Goal: Information Seeking & Learning: Learn about a topic

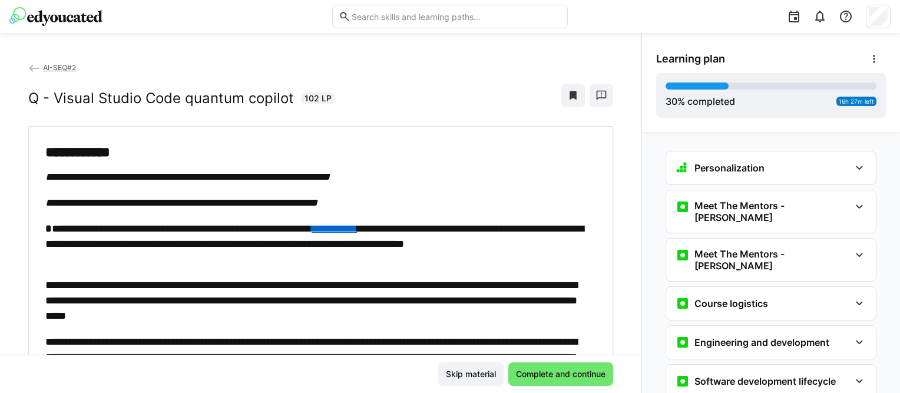
scroll to position [1141, 0]
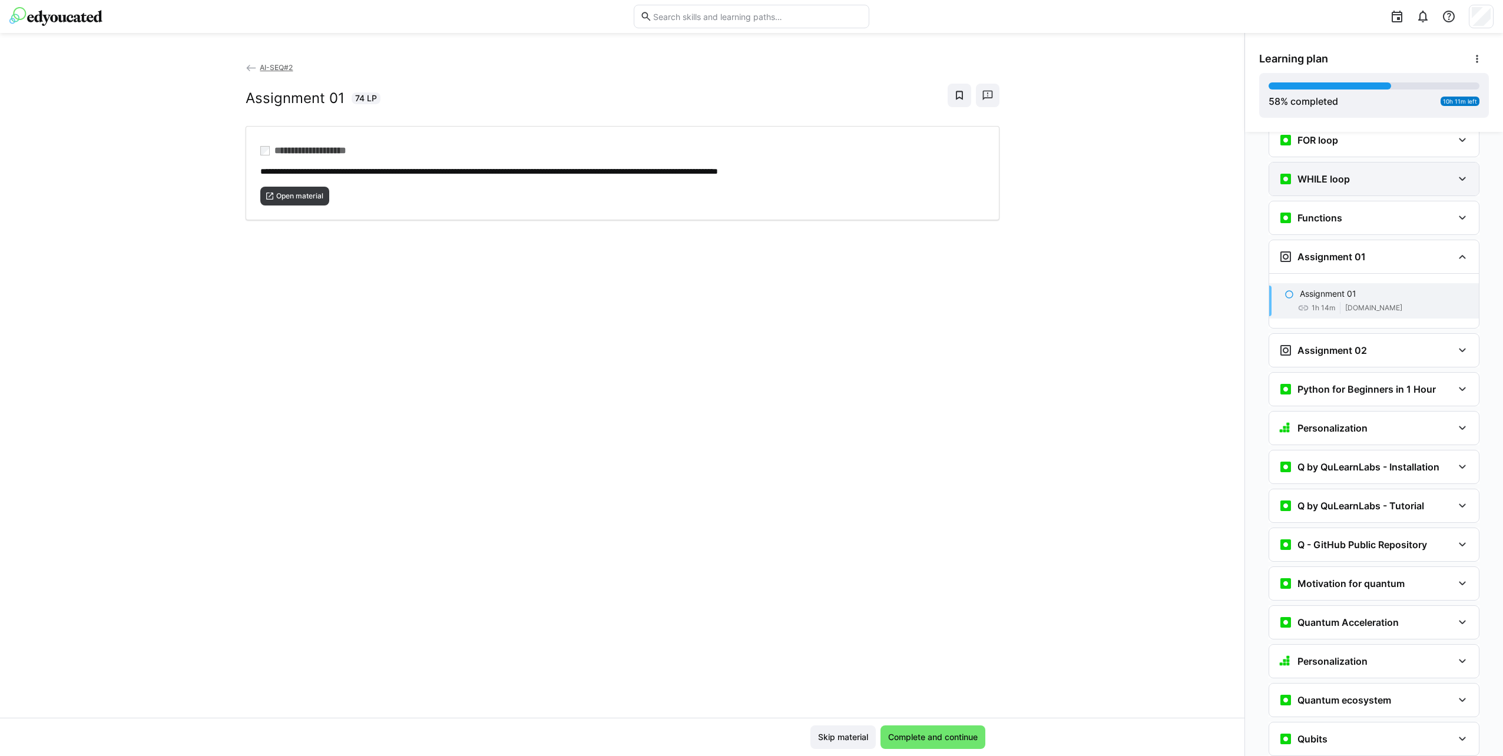
scroll to position [935, 0]
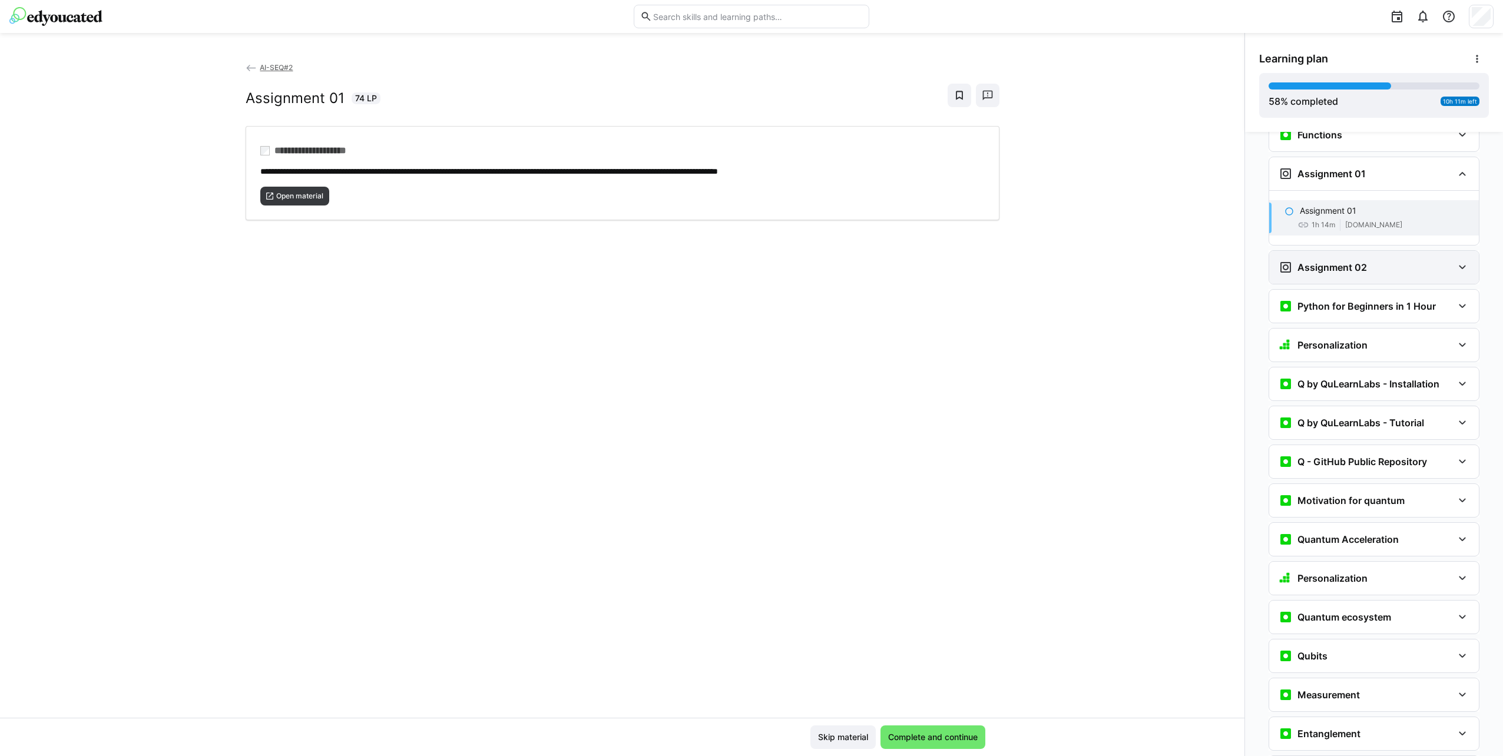
click at [899, 261] on h3 "Assignment 02" at bounding box center [1331, 267] width 69 height 12
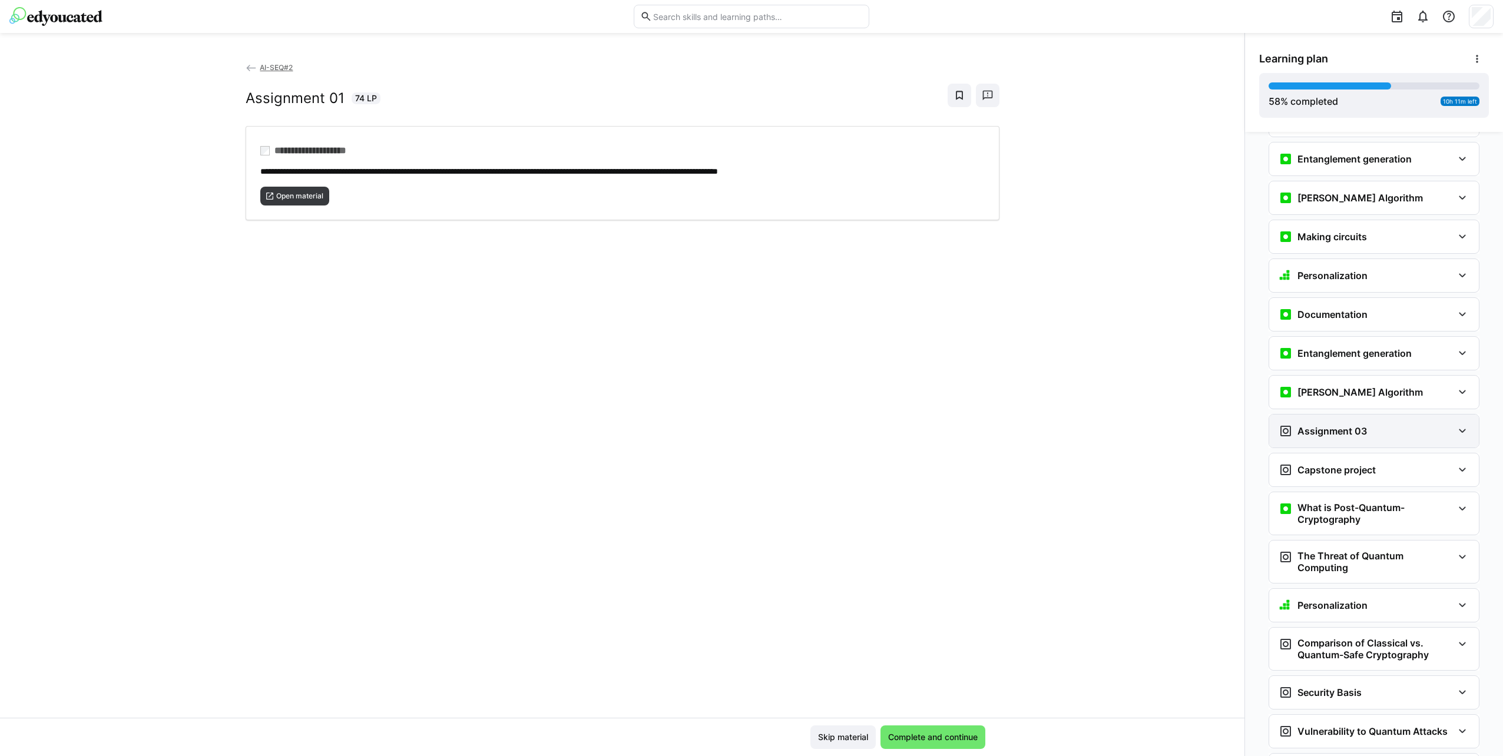
scroll to position [1760, 0]
click at [899, 416] on div "Assignment 03" at bounding box center [1366, 430] width 174 height 14
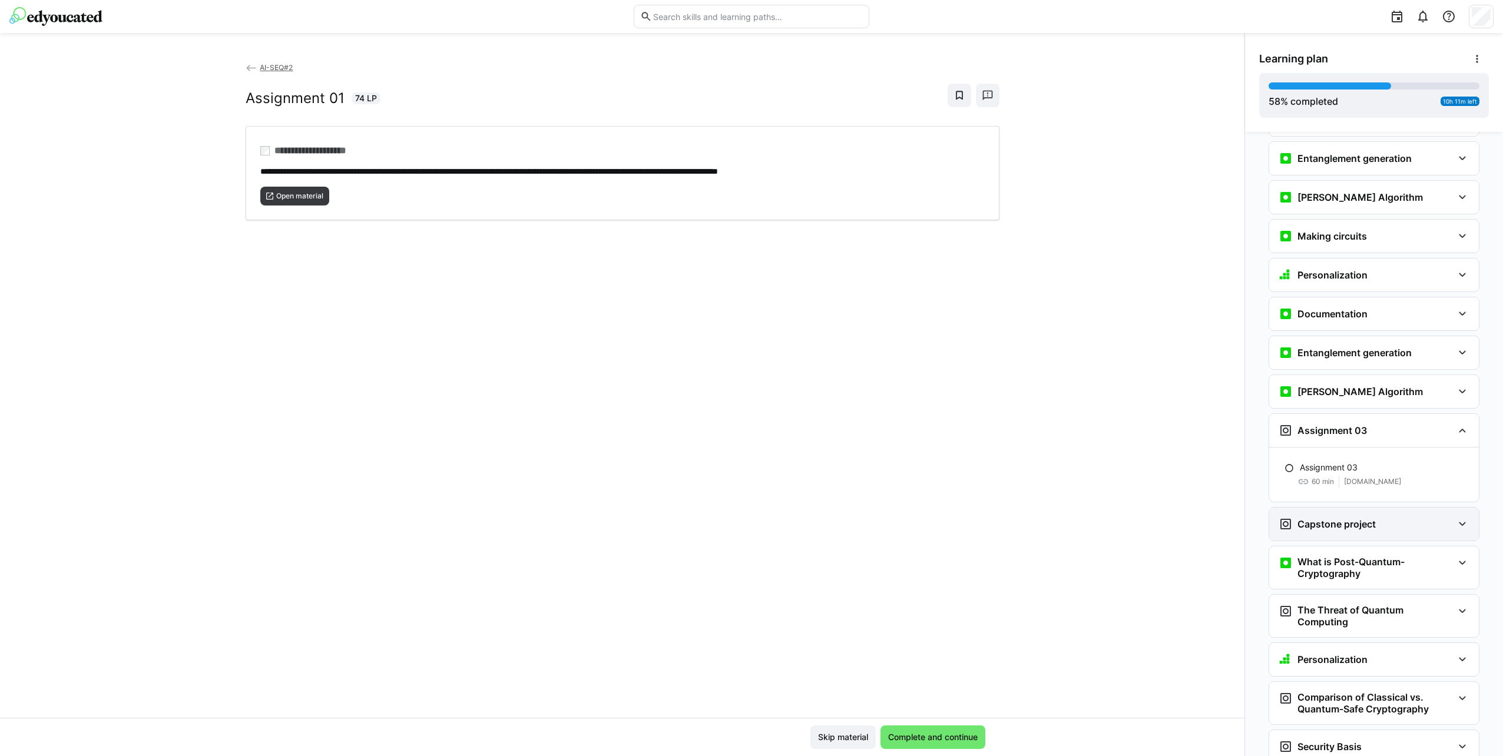
click at [899, 416] on h3 "Capstone project" at bounding box center [1336, 524] width 78 height 12
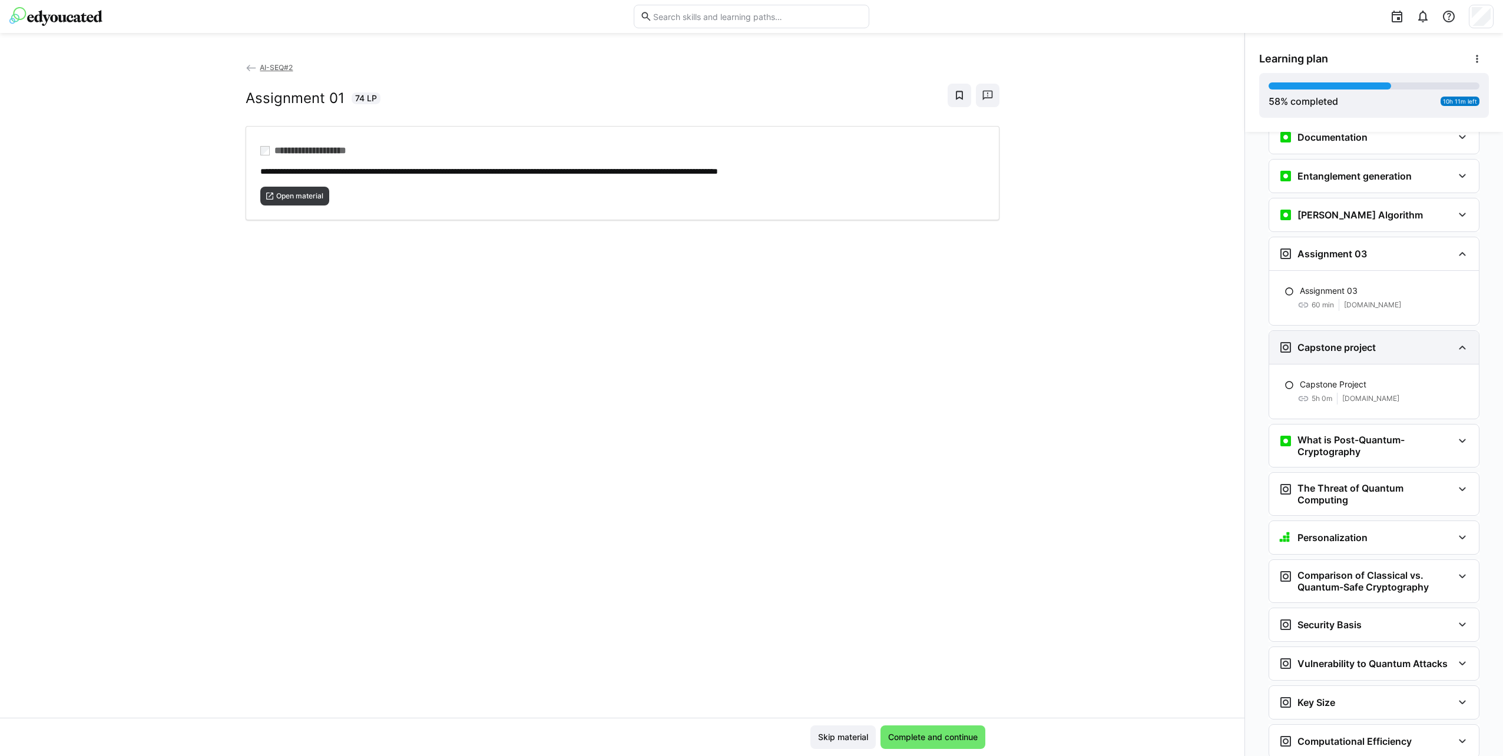
scroll to position [1936, 0]
click at [899, 416] on div "What is Post-Quantum-Cryptography" at bounding box center [1374, 446] width 210 height 42
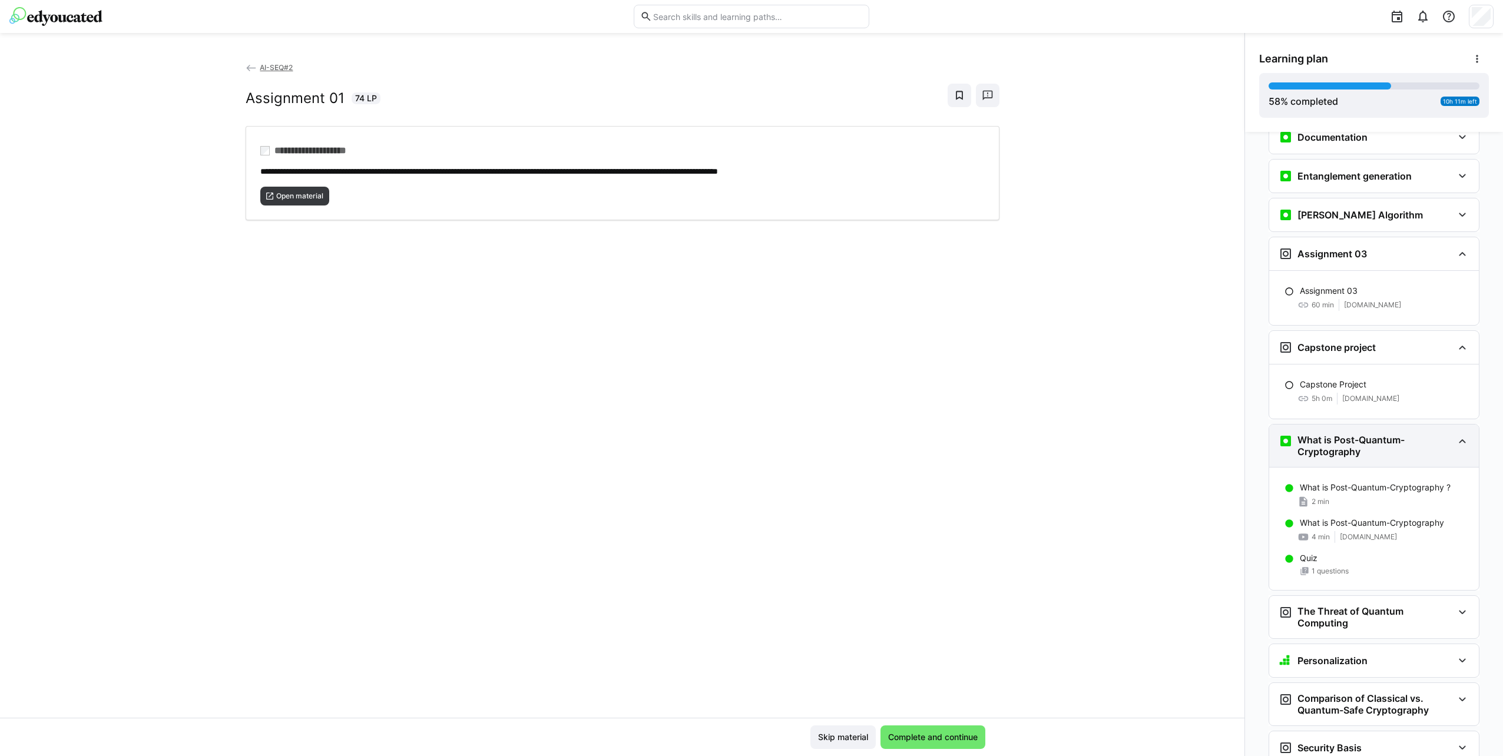
click at [899, 416] on div "What is Post-Quantum-Cryptography" at bounding box center [1374, 446] width 210 height 42
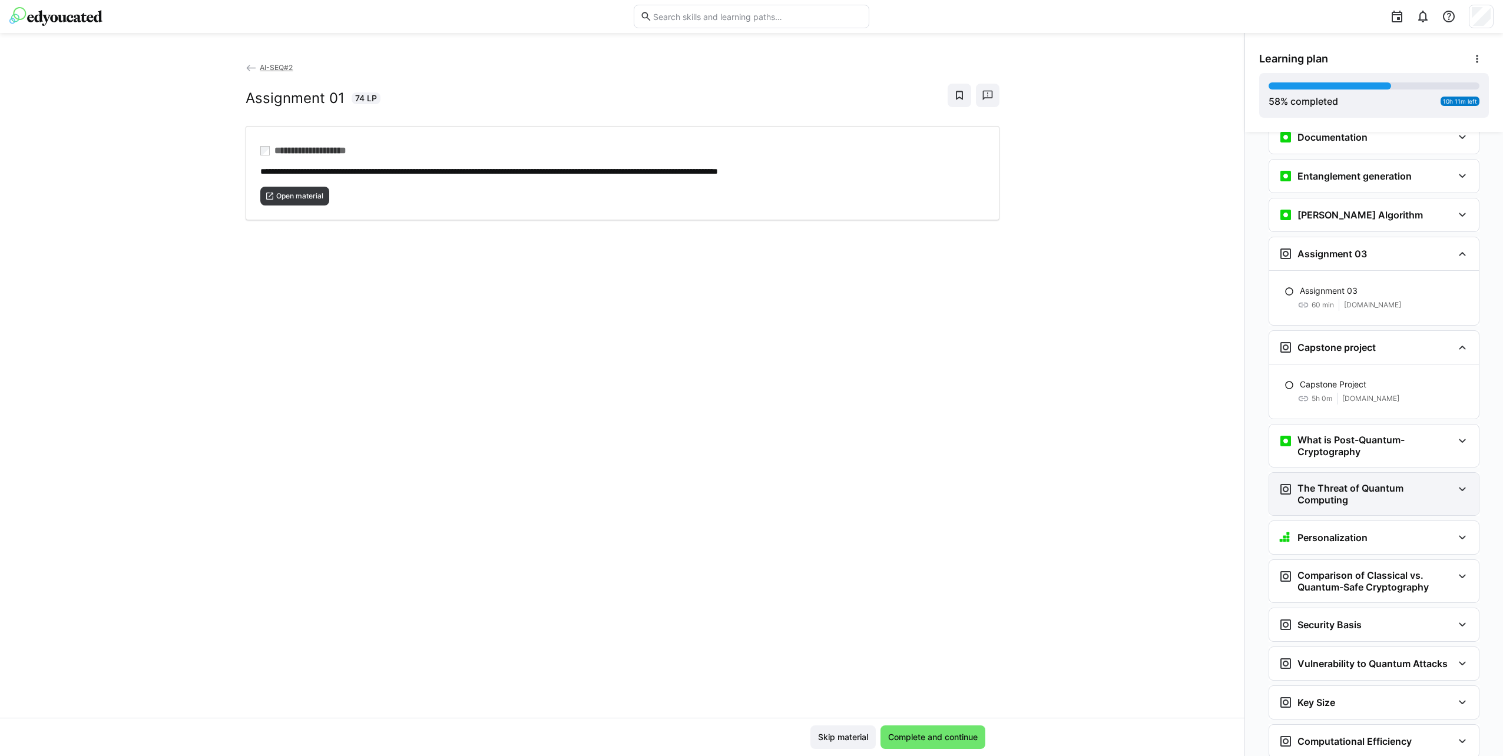
click at [899, 416] on h3 "The Threat of Quantum Computing" at bounding box center [1374, 494] width 155 height 24
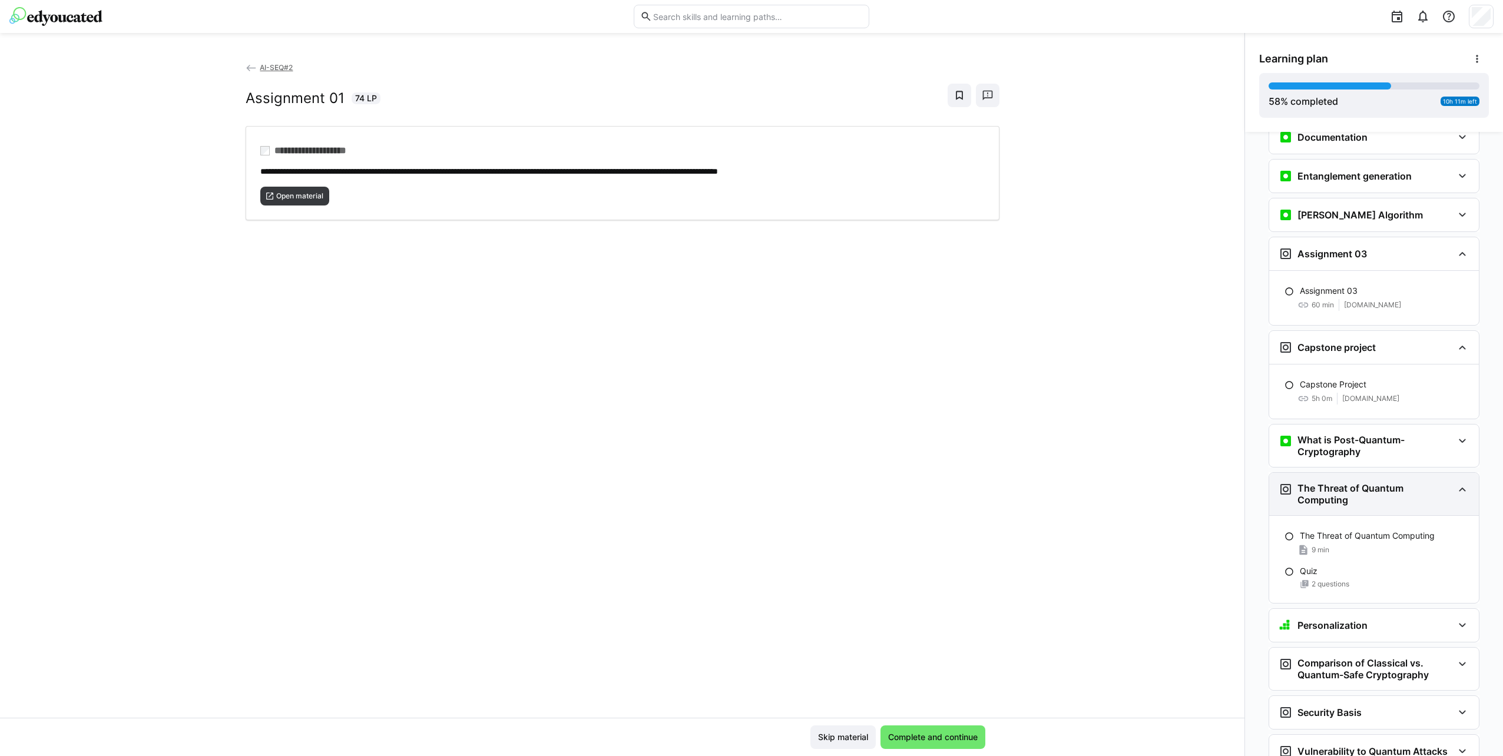
click at [899, 416] on div "The Threat of Quantum Computing" at bounding box center [1374, 494] width 210 height 42
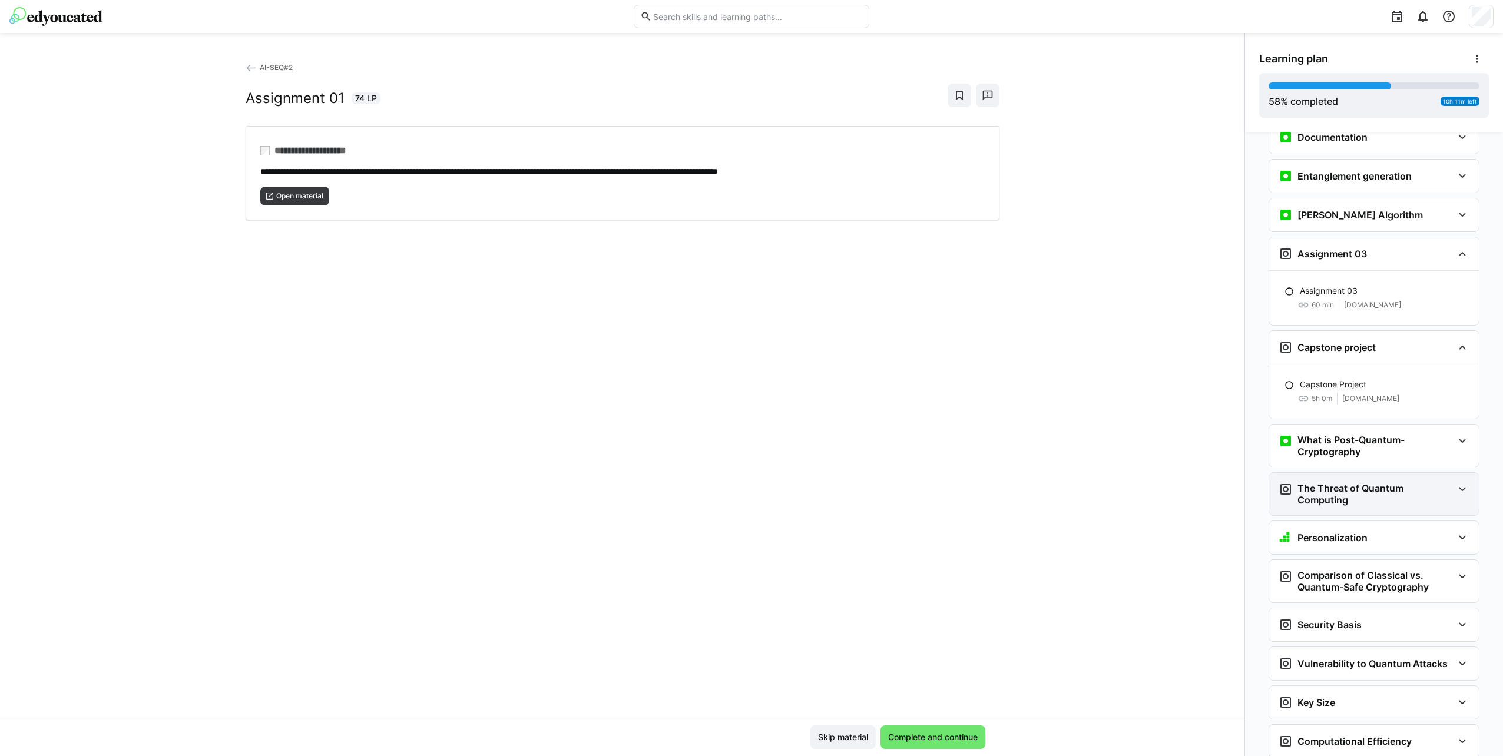
click at [899, 416] on div "The Threat of Quantum Computing" at bounding box center [1374, 494] width 210 height 42
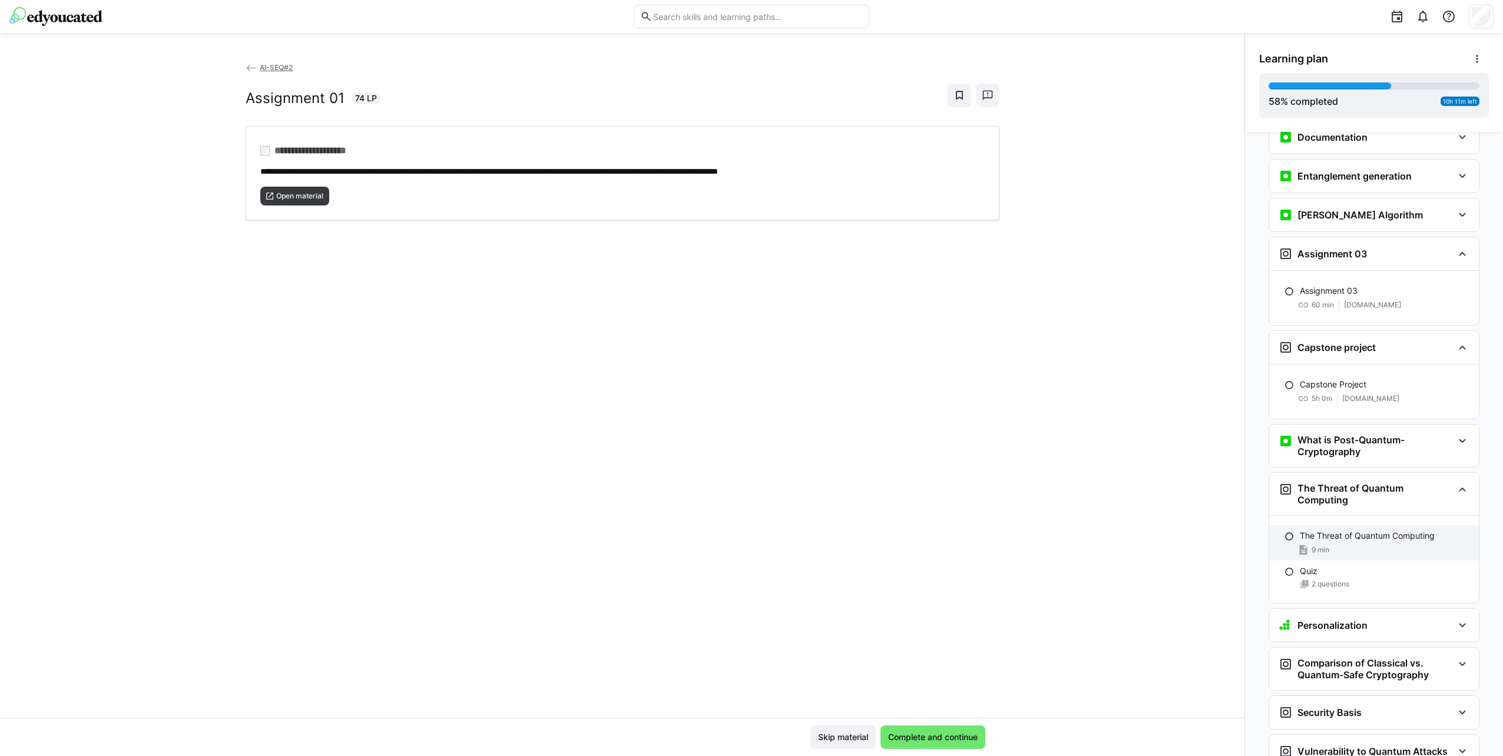
click at [899, 416] on p "The Threat of Quantum Computing" at bounding box center [1367, 536] width 135 height 12
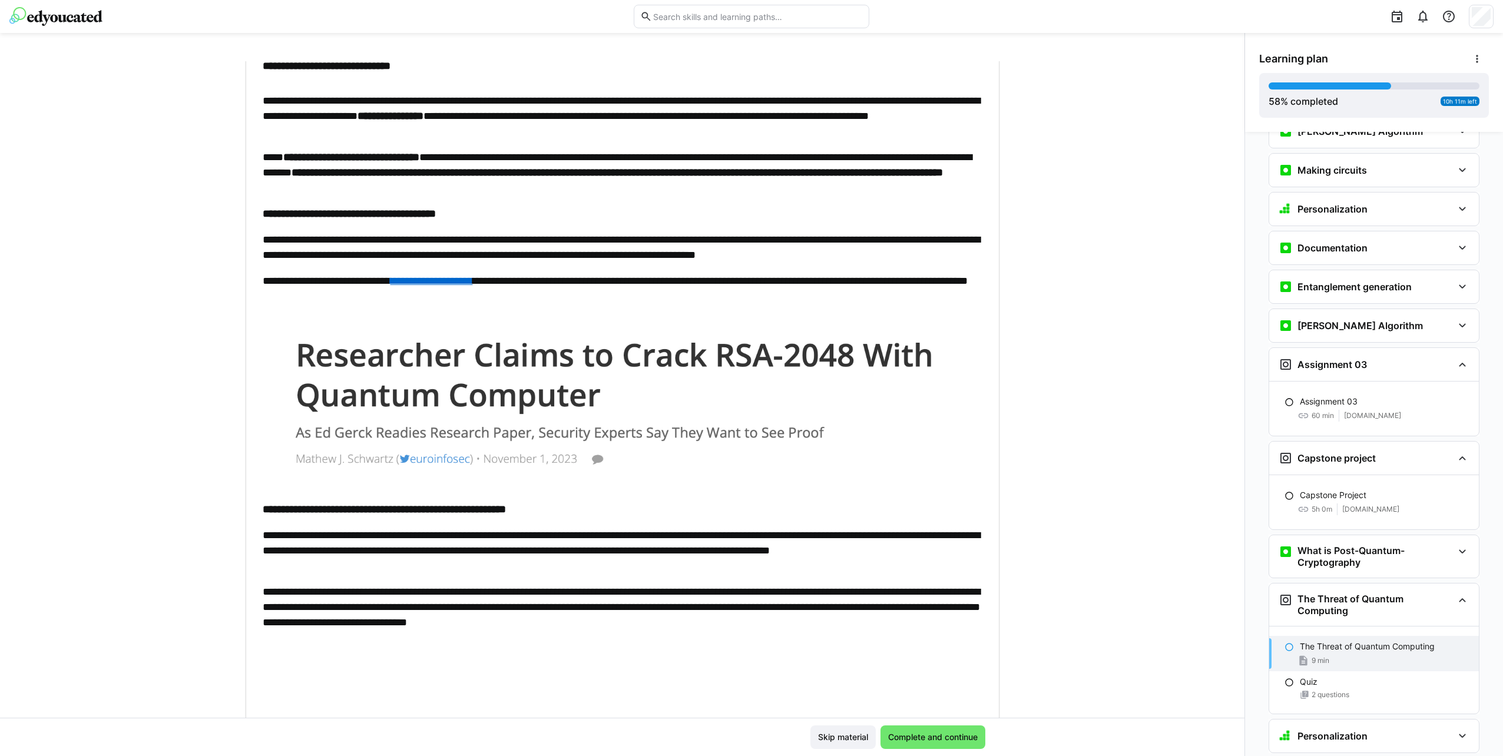
scroll to position [0, 0]
